Goal: Check status: Check status

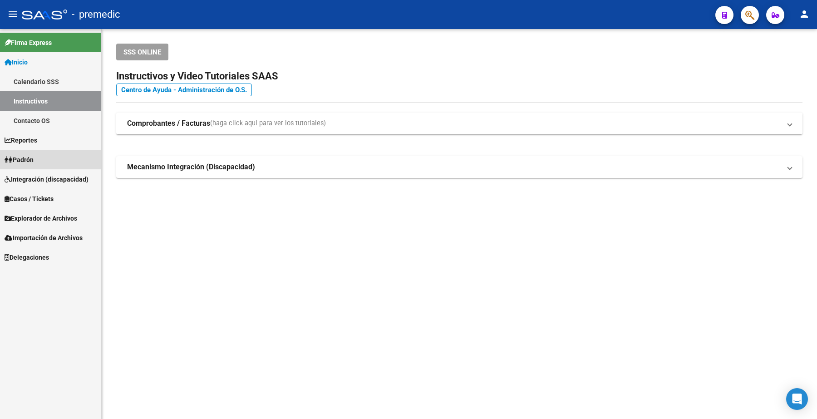
click at [15, 157] on span "Padrón" at bounding box center [19, 160] width 29 height 10
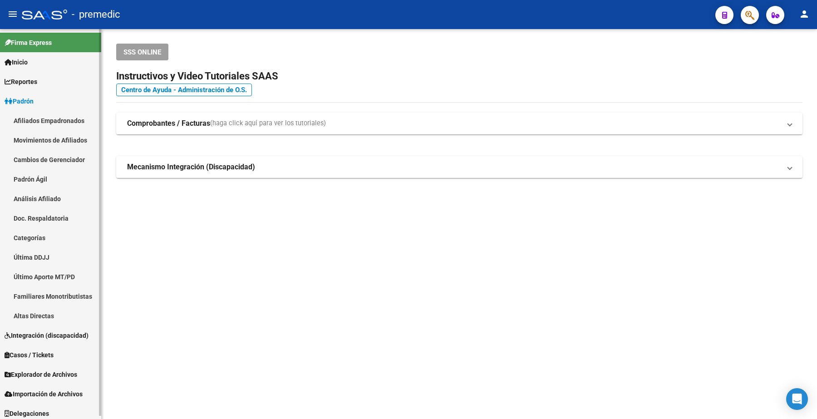
click at [29, 193] on link "Análisis Afiliado" at bounding box center [50, 199] width 101 height 20
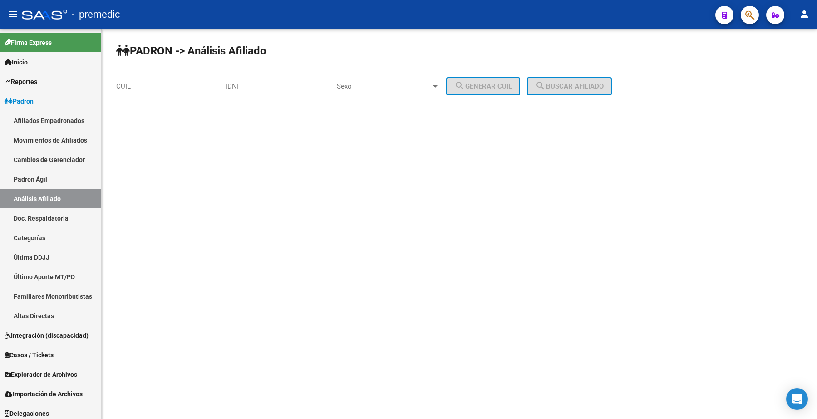
click at [172, 89] on input "CUIL" at bounding box center [167, 86] width 103 height 8
paste input "20-41584761-1"
click at [574, 85] on span "search Buscar afiliado" at bounding box center [569, 86] width 69 height 8
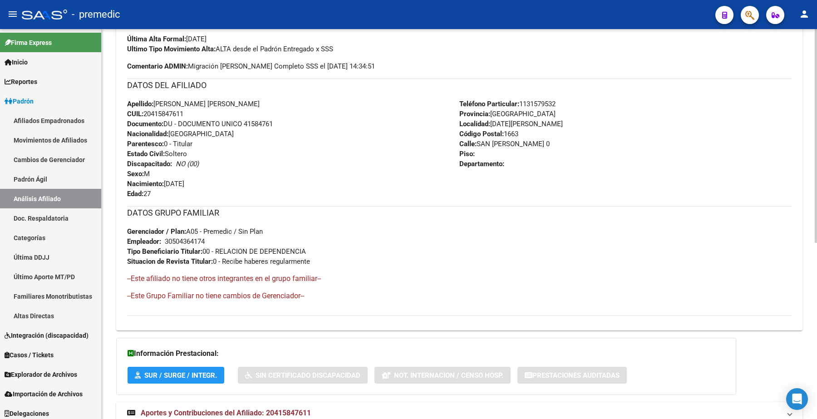
scroll to position [321, 0]
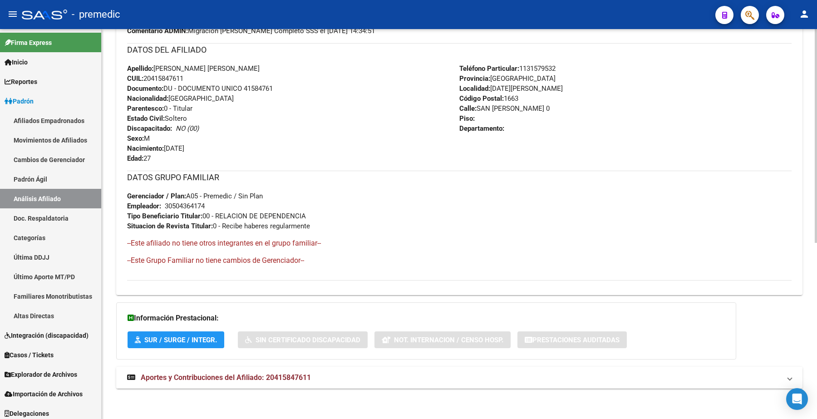
click at [232, 373] on span "Aportes y Contribuciones del Afiliado: 20415847611" at bounding box center [226, 377] width 170 height 9
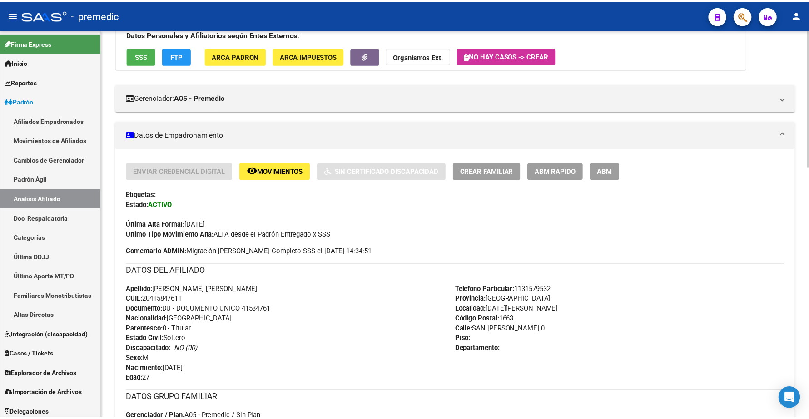
scroll to position [0, 0]
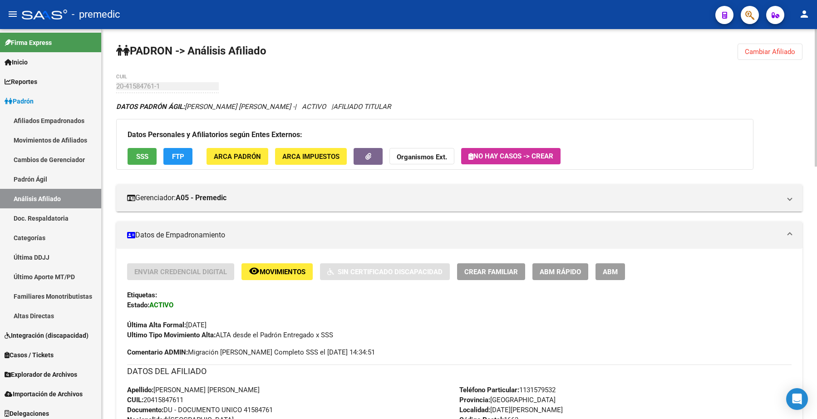
click at [287, 265] on button "remove_red_eye Movimientos" at bounding box center [277, 271] width 71 height 17
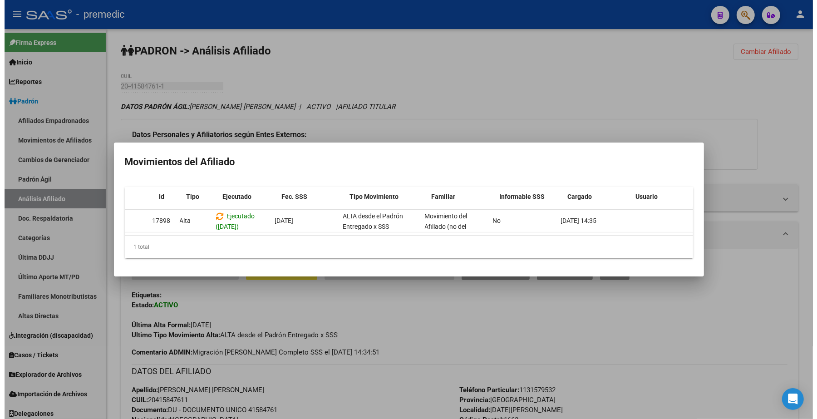
scroll to position [0, 5]
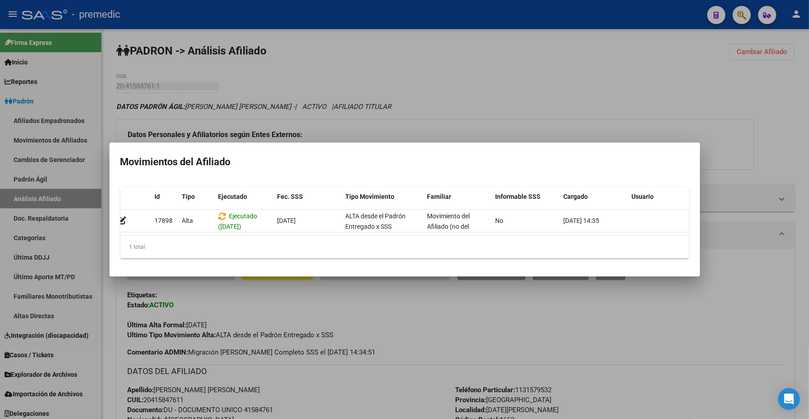
click at [684, 97] on div at bounding box center [404, 209] width 809 height 419
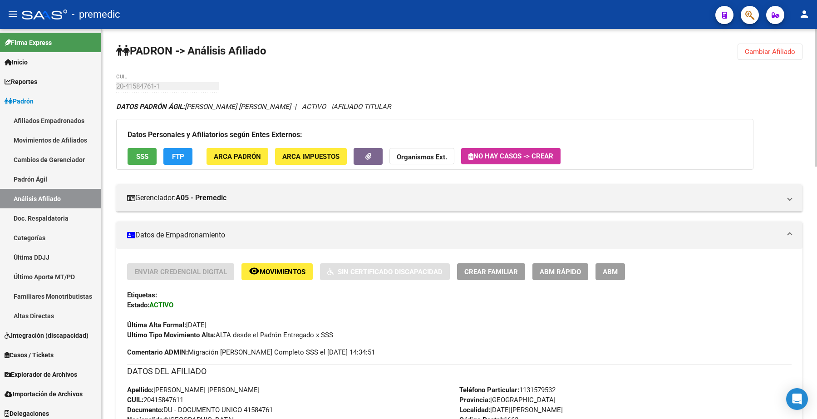
click at [768, 54] on span "Cambiar Afiliado" at bounding box center [770, 52] width 50 height 8
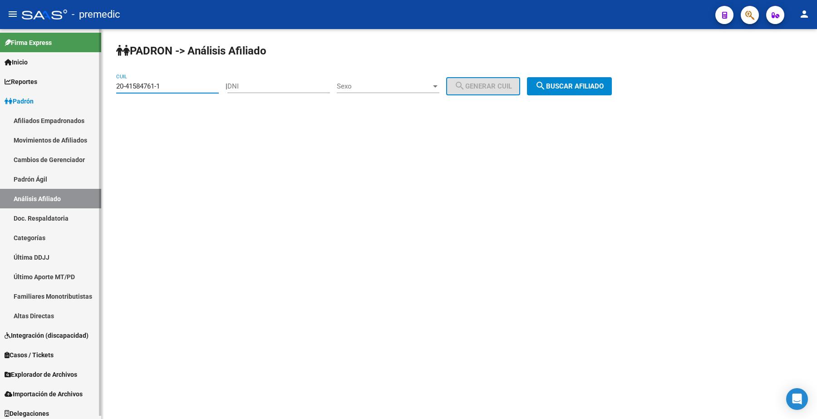
drag, startPoint x: 190, startPoint y: 82, endPoint x: 89, endPoint y: 77, distance: 100.4
click at [89, 77] on mat-sidenav-container "Firma Express Inicio Calendario SSS Instructivos Contacto OS Reportes Padrón Tr…" at bounding box center [408, 224] width 817 height 390
paste input "36475668-3"
click at [589, 83] on span "search Buscar afiliado" at bounding box center [569, 86] width 69 height 8
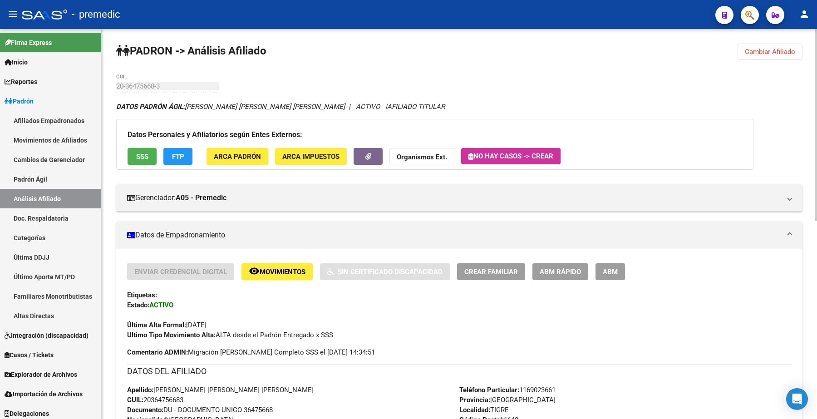
click at [772, 50] on span "Cambiar Afiliado" at bounding box center [770, 52] width 50 height 8
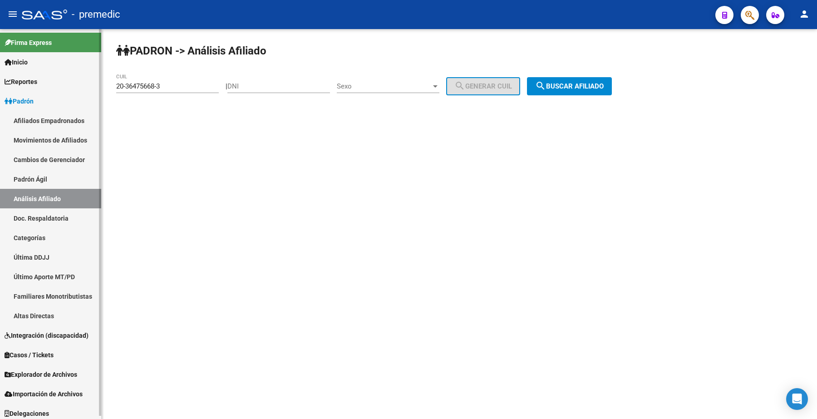
drag, startPoint x: 185, startPoint y: 85, endPoint x: 10, endPoint y: 67, distance: 176.2
click at [10, 67] on mat-sidenav-container "Firma Express Inicio Calendario SSS Instructivos Contacto OS Reportes Padrón Tr…" at bounding box center [408, 224] width 817 height 390
paste input "3-25614272-4"
type input "23-25614272-4"
click at [577, 87] on span "search Buscar afiliado" at bounding box center [569, 86] width 69 height 8
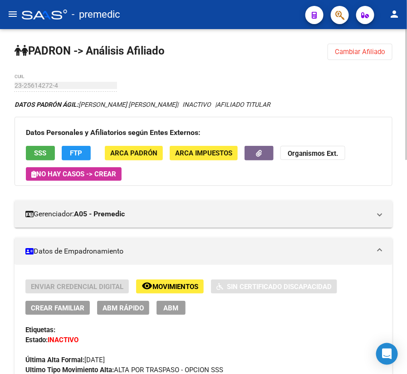
click at [346, 54] on span "Cambiar Afiliado" at bounding box center [360, 52] width 50 height 8
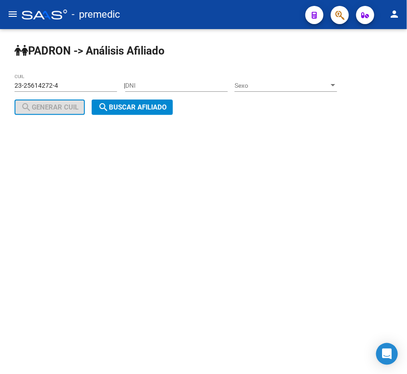
drag, startPoint x: 76, startPoint y: 89, endPoint x: -49, endPoint y: 80, distance: 125.2
click at [0, 80] on html "menu - premedic person Firma Express Inicio Calendario SSS Instructivos Contact…" at bounding box center [203, 187] width 407 height 374
click at [116, 107] on span "search Buscar afiliado" at bounding box center [132, 107] width 69 height 8
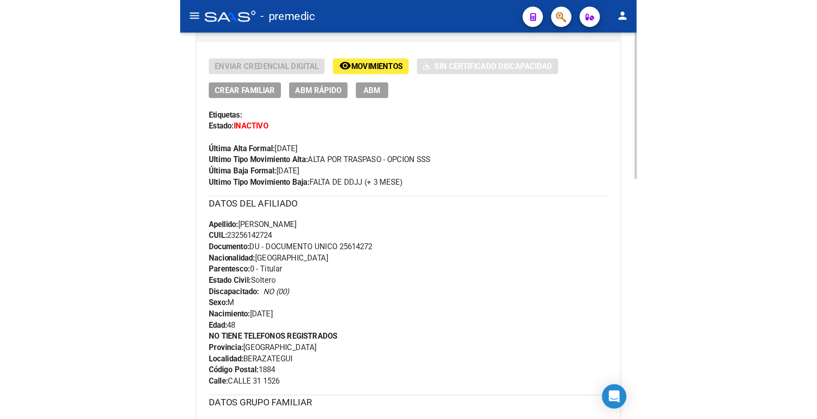
scroll to position [284, 0]
